Goal: Task Accomplishment & Management: Use online tool/utility

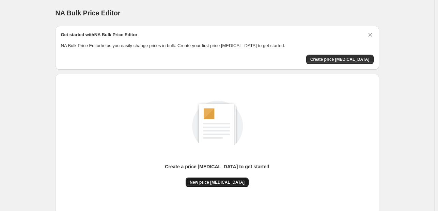
click at [233, 183] on span "New price [MEDICAL_DATA]" at bounding box center [217, 181] width 55 height 5
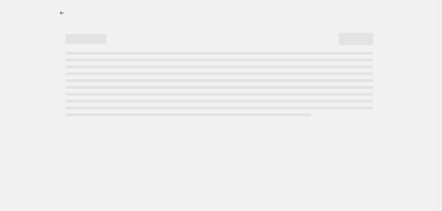
select select "percentage"
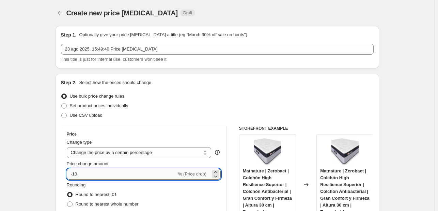
click at [133, 169] on input "-10" at bounding box center [122, 173] width 110 height 11
type input "-1"
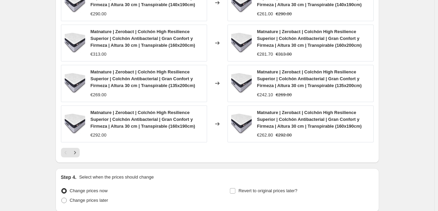
scroll to position [515, 0]
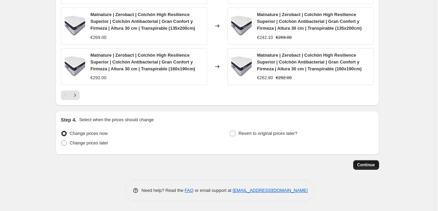
type input "-25"
click at [374, 162] on span "Continue" at bounding box center [367, 164] width 18 height 5
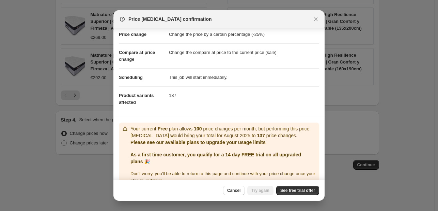
scroll to position [27, 0]
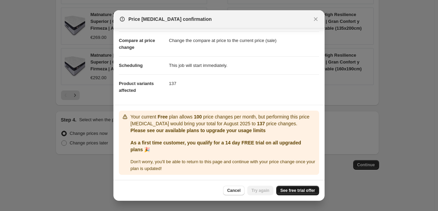
click at [287, 190] on span "See free trial offer" at bounding box center [298, 189] width 35 height 5
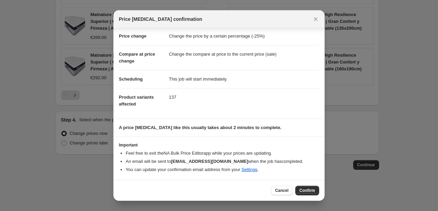
scroll to position [13, 0]
click at [312, 191] on span "Confirm" at bounding box center [308, 189] width 16 height 5
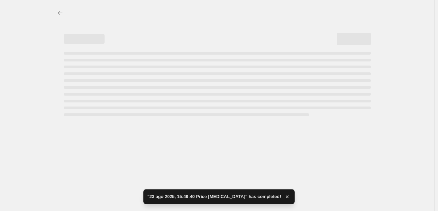
select select "percentage"
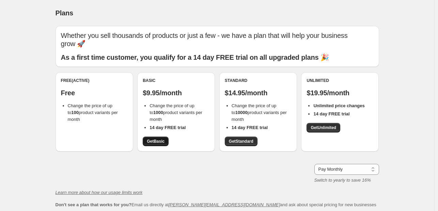
click at [164, 140] on span "Get Basic" at bounding box center [156, 140] width 18 height 5
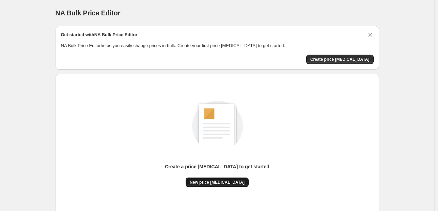
click at [219, 179] on span "New price [MEDICAL_DATA]" at bounding box center [217, 181] width 55 height 5
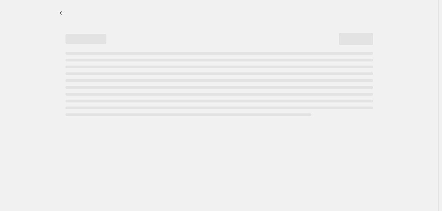
select select "percentage"
